Goal: Task Accomplishment & Management: Use online tool/utility

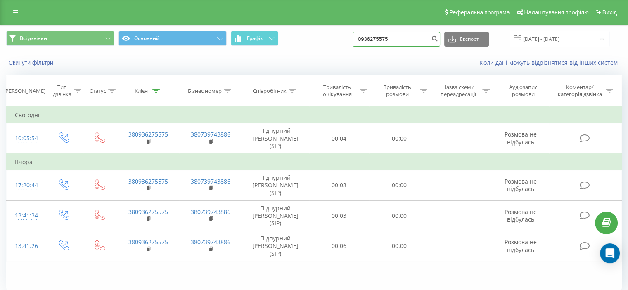
drag, startPoint x: 403, startPoint y: 36, endPoint x: 337, endPoint y: 36, distance: 65.7
click at [337, 36] on div "Всі дзвінки Основний Графік 0936275575 Експорт .csv .xls .xlsx [DATE] - [DATE]" at bounding box center [314, 39] width 616 height 16
paste input ") [PHONE_NUMBER]"
click at [382, 38] on input "093) [PHONE_NUMBER]" at bounding box center [397, 39] width 88 height 15
click at [391, 40] on input "093335-13-74" at bounding box center [397, 39] width 88 height 15
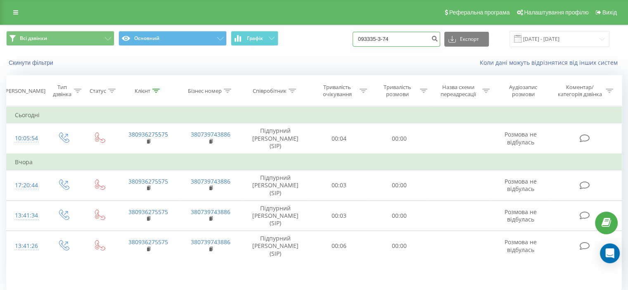
click at [394, 38] on input "093335-3-74" at bounding box center [397, 39] width 88 height 15
drag, startPoint x: 403, startPoint y: 36, endPoint x: 316, endPoint y: 41, distance: 86.5
click at [316, 41] on div "Всі дзвінки Основний Графік 093335-3-74 Експорт .csv .xls .xlsx [DATE] - [DATE]" at bounding box center [314, 39] width 616 height 16
paste input ") 335-1"
click at [382, 39] on input "093) [PHONE_NUMBER]" at bounding box center [397, 39] width 88 height 15
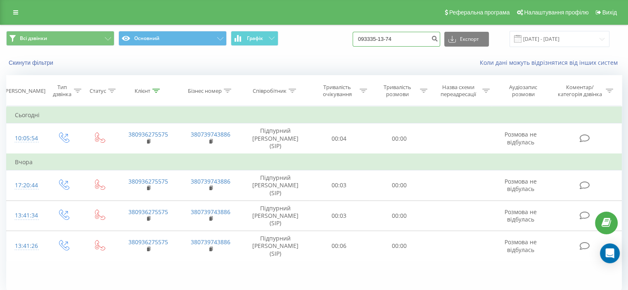
click at [390, 38] on input "093335-13-74" at bounding box center [397, 39] width 88 height 15
click at [395, 39] on input "09333513-74" at bounding box center [397, 39] width 88 height 15
type input "0933351374"
click at [438, 38] on button "submit" at bounding box center [434, 39] width 11 height 15
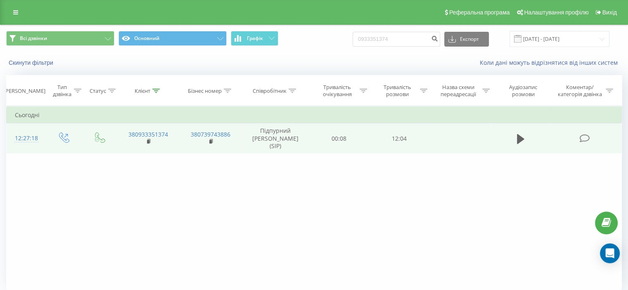
click at [584, 130] on td at bounding box center [585, 139] width 72 height 31
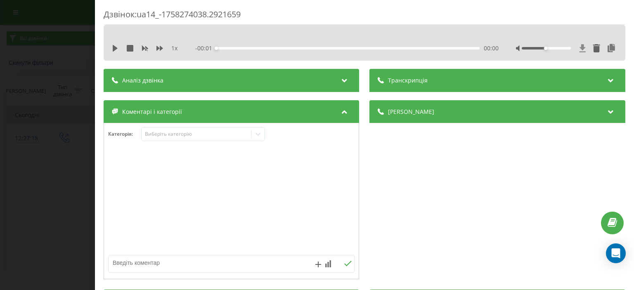
click at [580, 45] on icon at bounding box center [583, 48] width 7 height 8
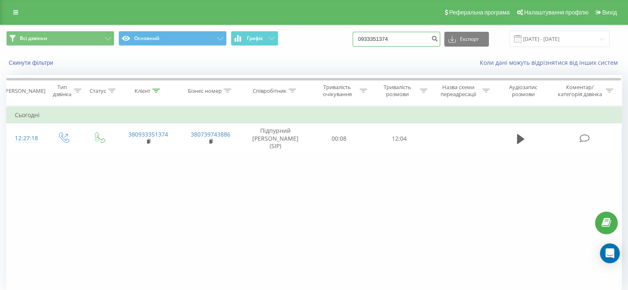
drag, startPoint x: 398, startPoint y: 33, endPoint x: 342, endPoint y: 33, distance: 55.8
click at [344, 33] on div "Всі дзвінки Основний Графік 0933351374 Експорт .csv .xls .xlsx 19.06.2025 - 19.…" at bounding box center [314, 39] width 616 height 16
